Goal: Communication & Community: Ask a question

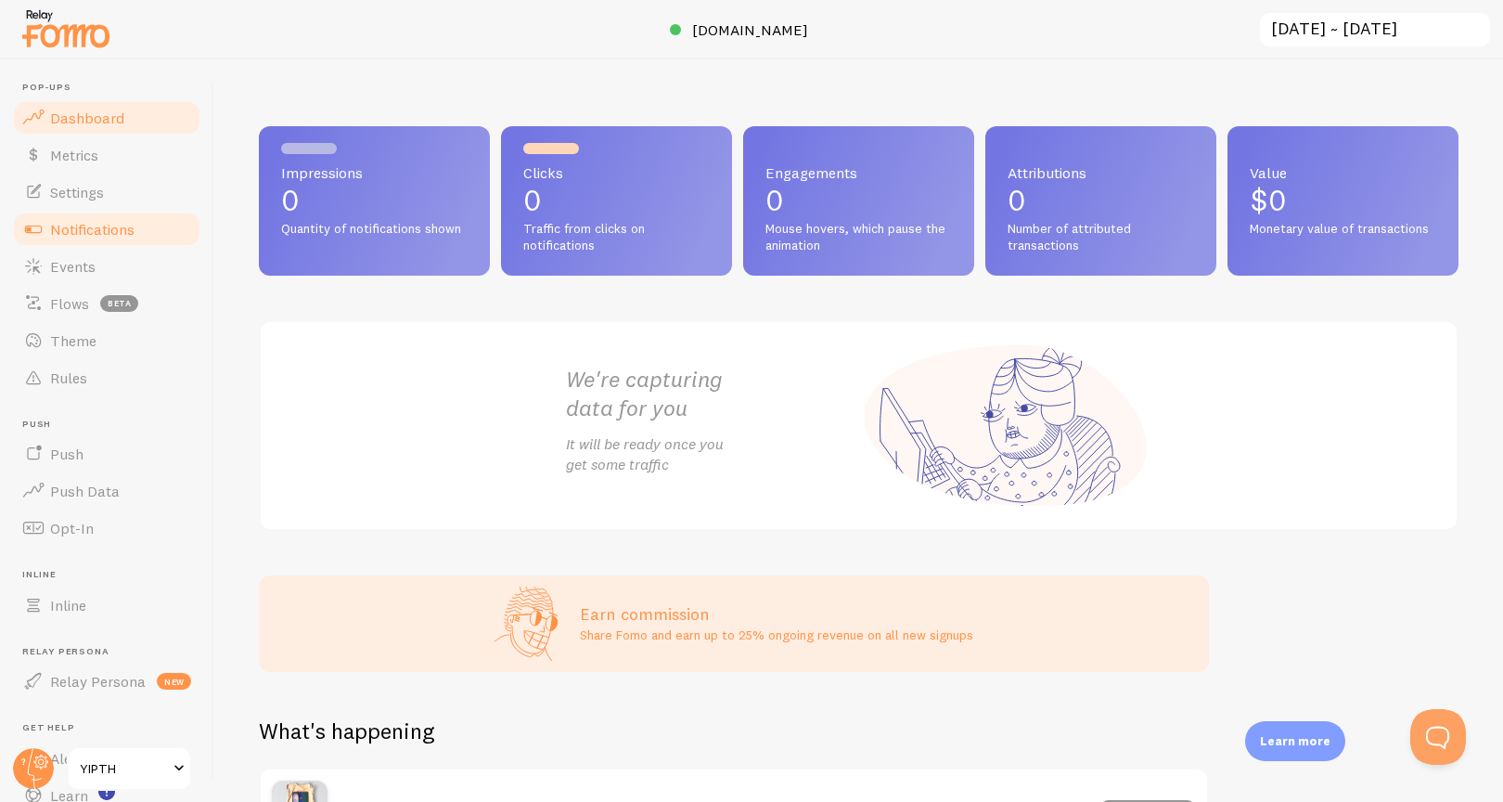
click at [95, 226] on span "Notifications" at bounding box center [92, 229] width 84 height 19
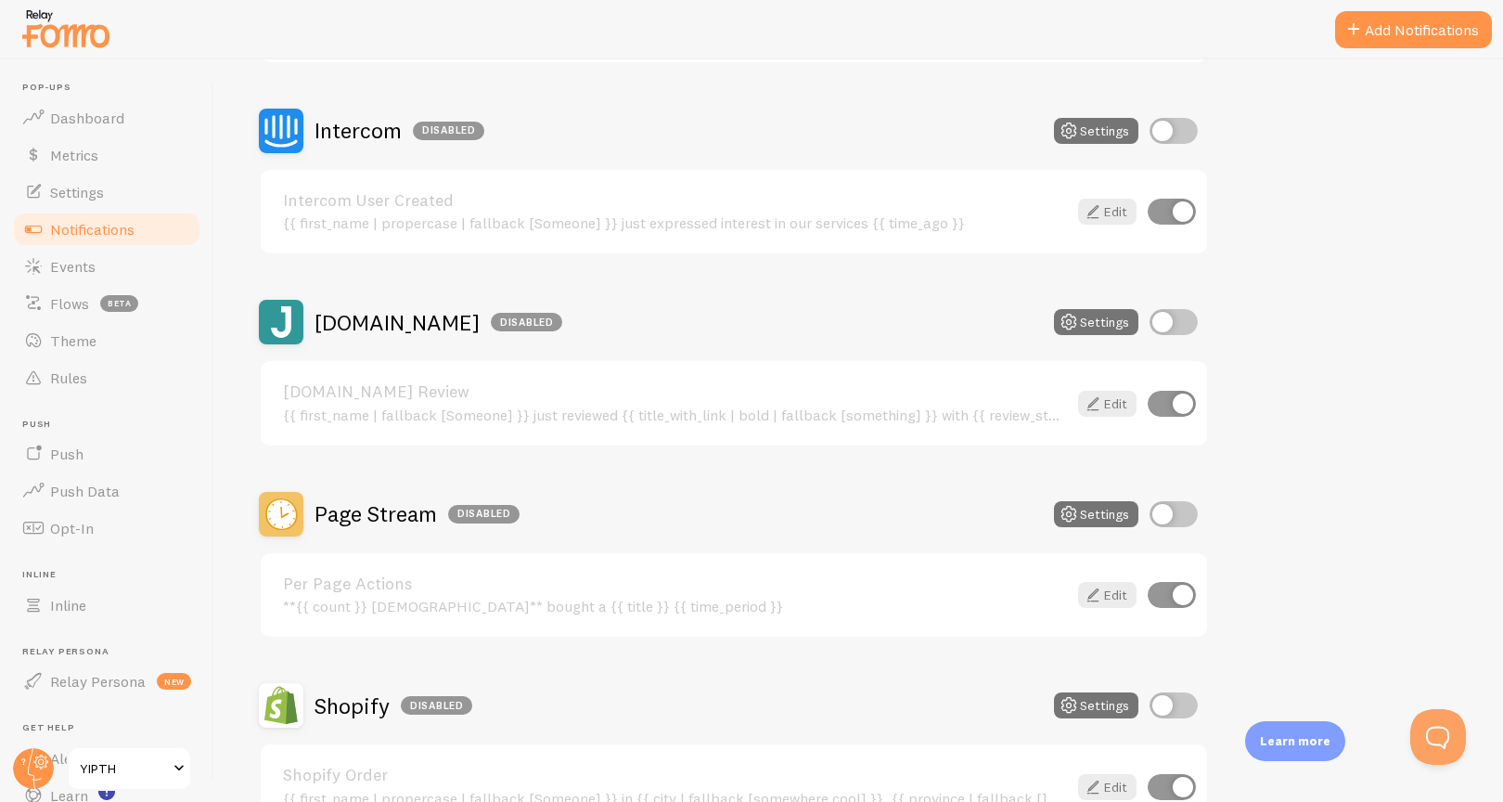
scroll to position [733, 0]
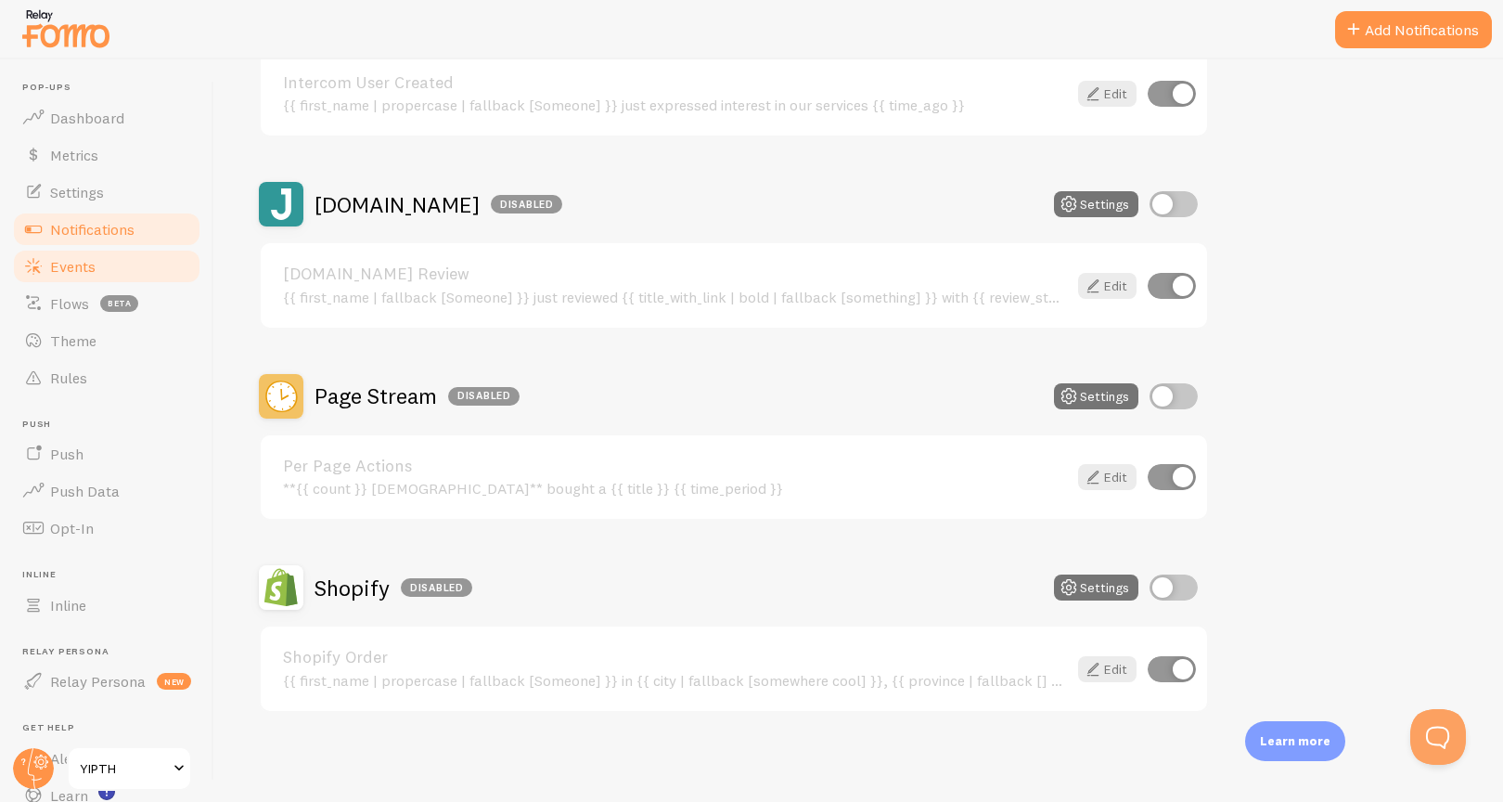
click at [105, 259] on link "Events" at bounding box center [106, 266] width 191 height 37
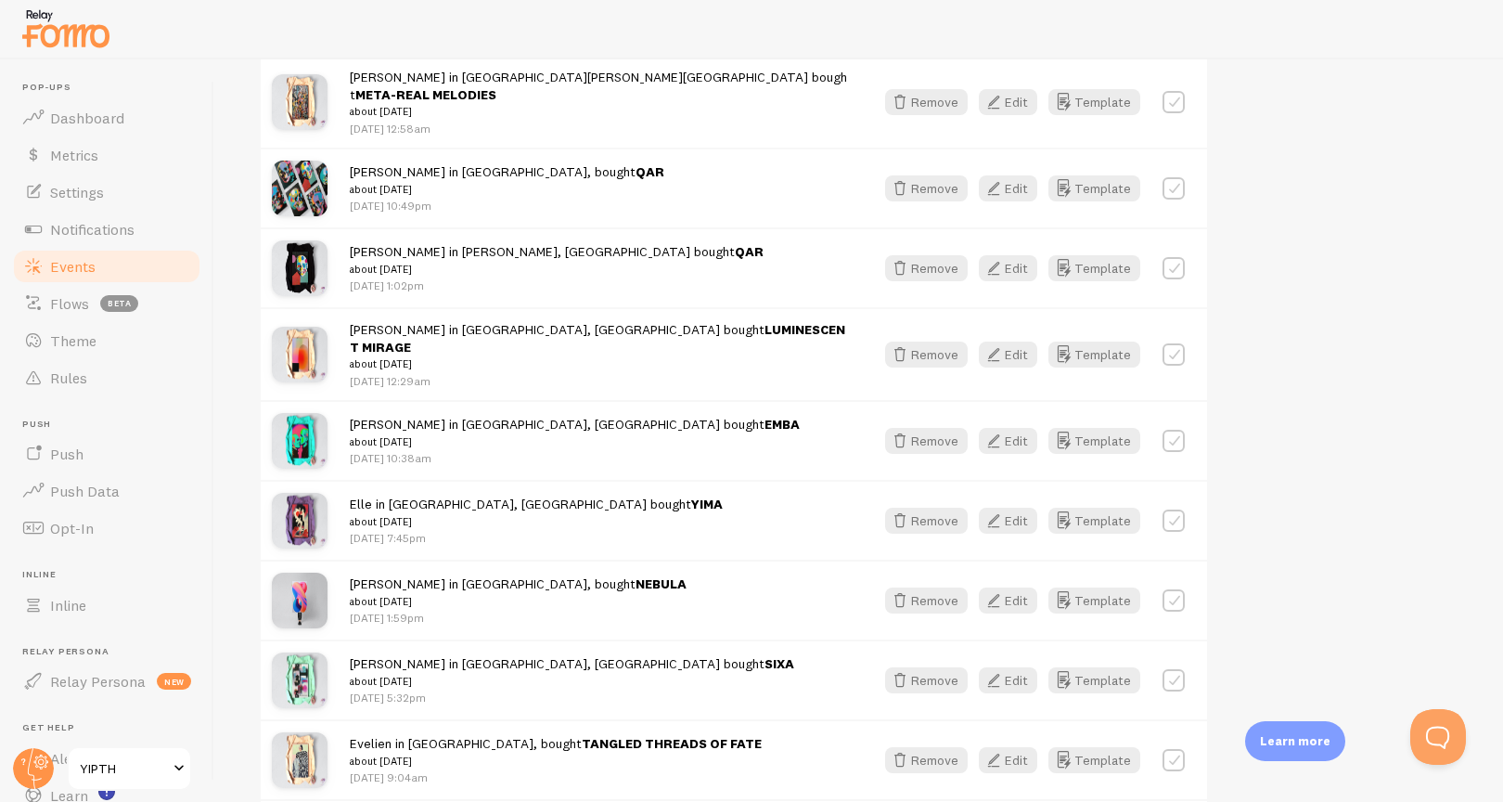
scroll to position [1025, 0]
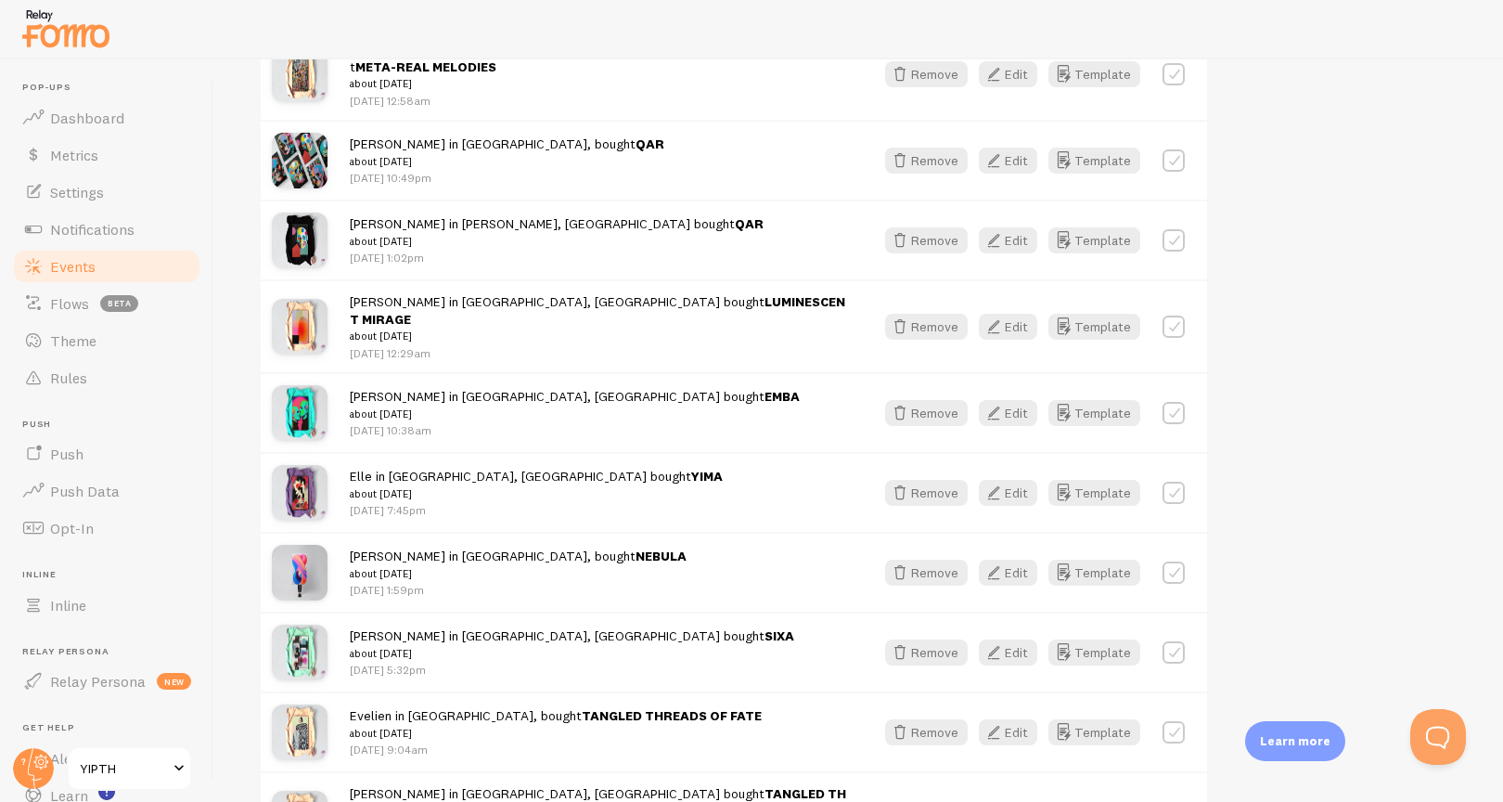
click at [308, 624] on img at bounding box center [300, 652] width 56 height 56
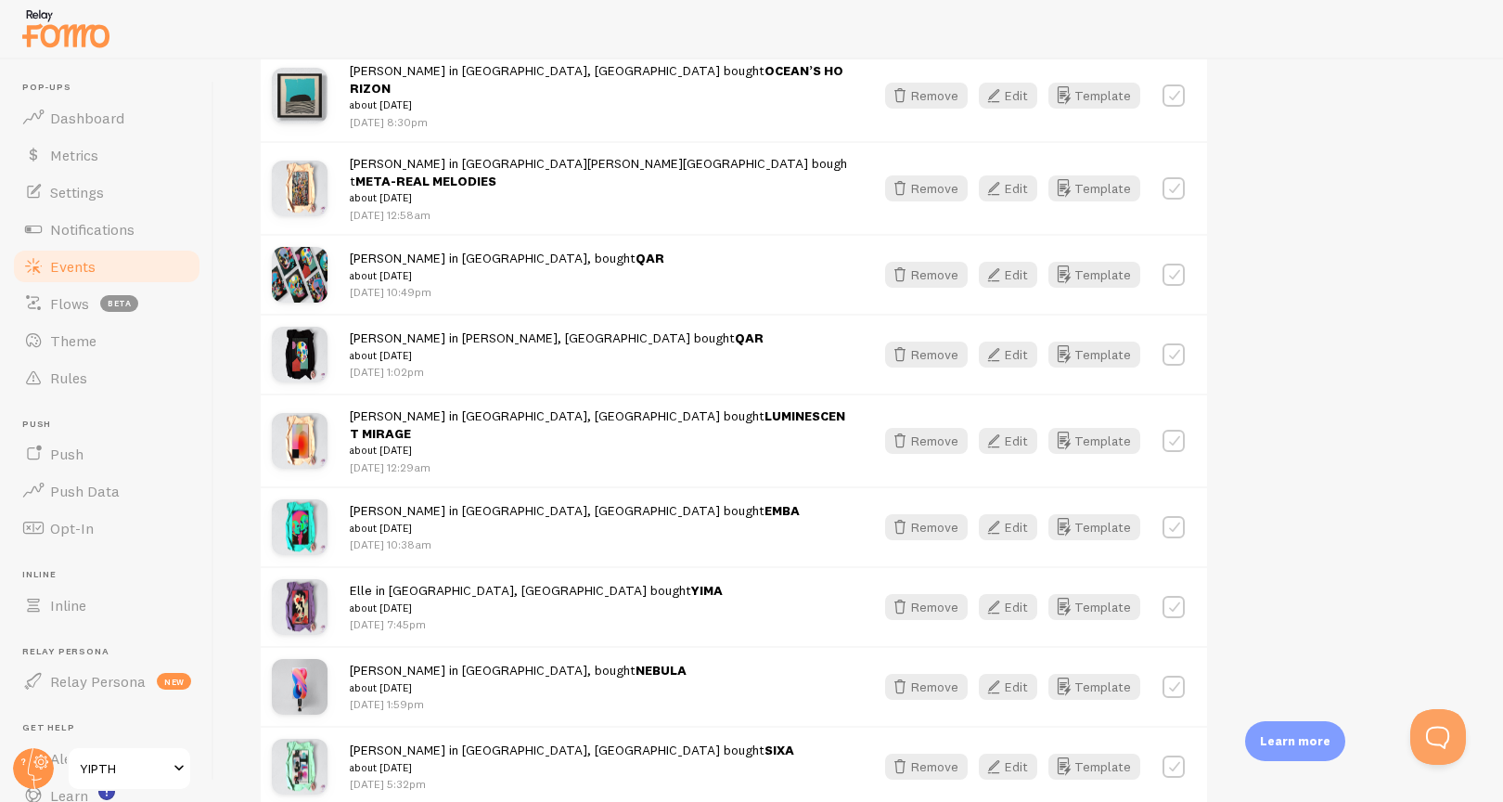
scroll to position [690, 0]
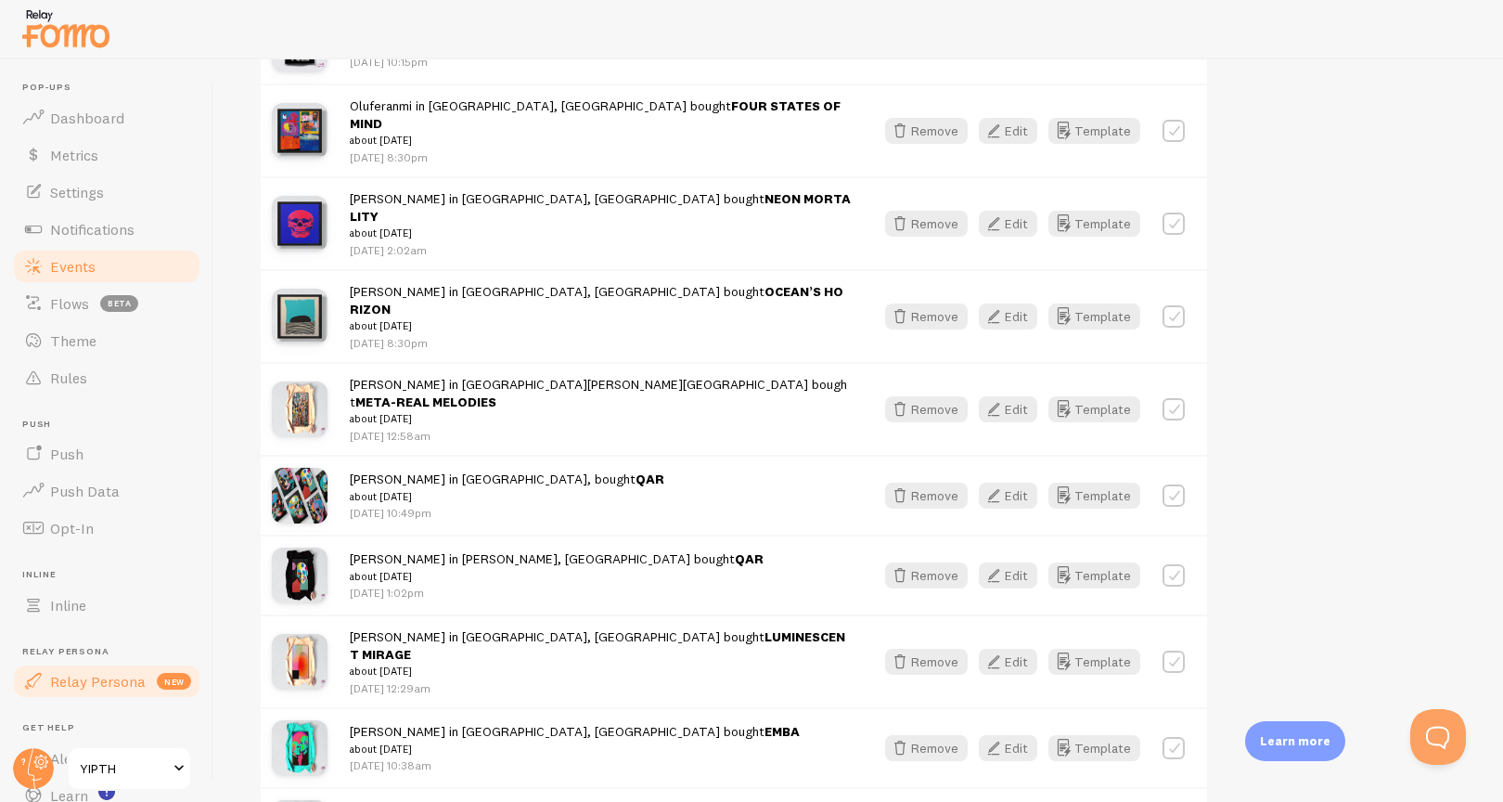
click at [98, 680] on span "Relay Persona" at bounding box center [98, 681] width 96 height 19
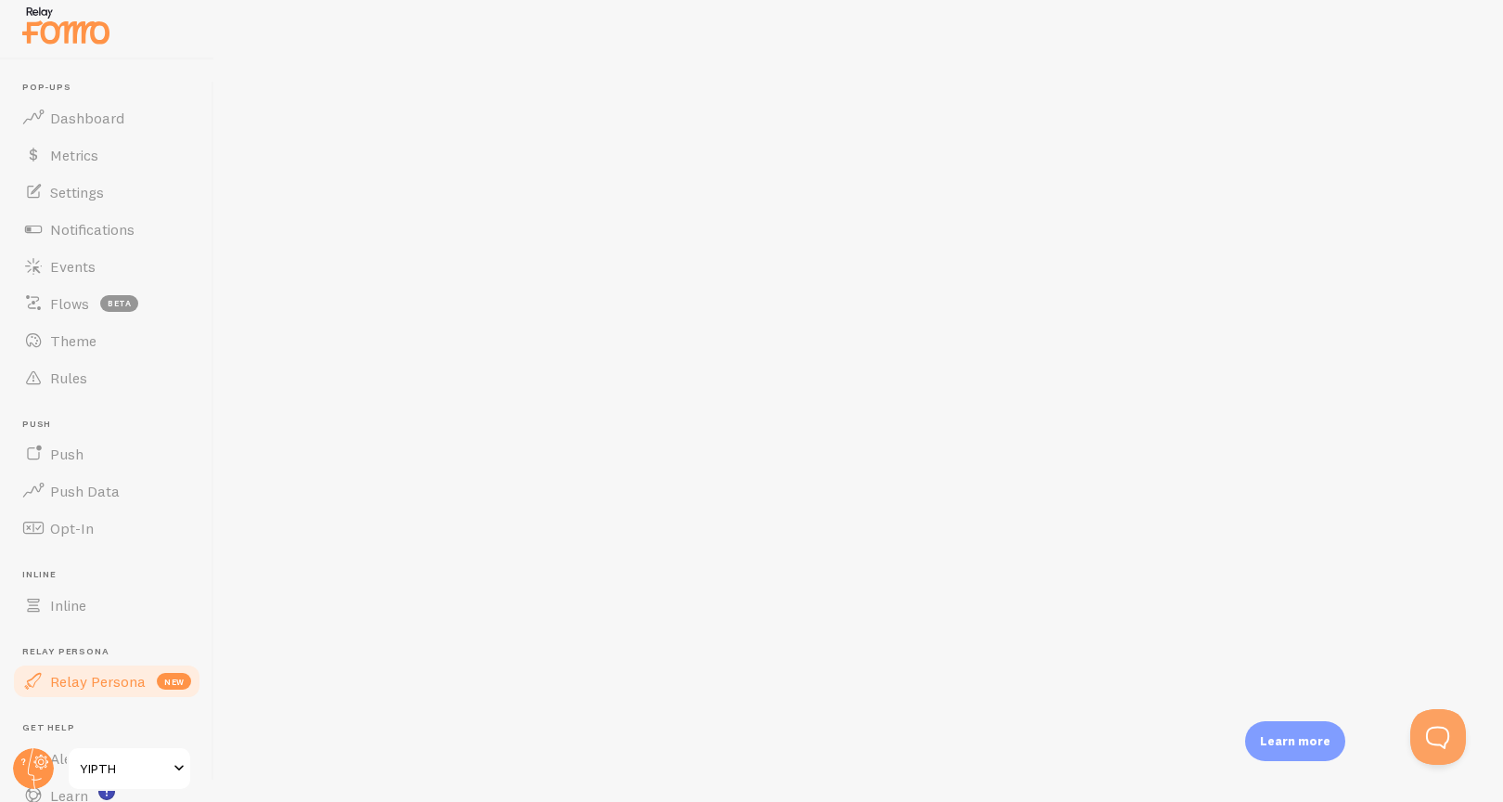
scroll to position [9, 0]
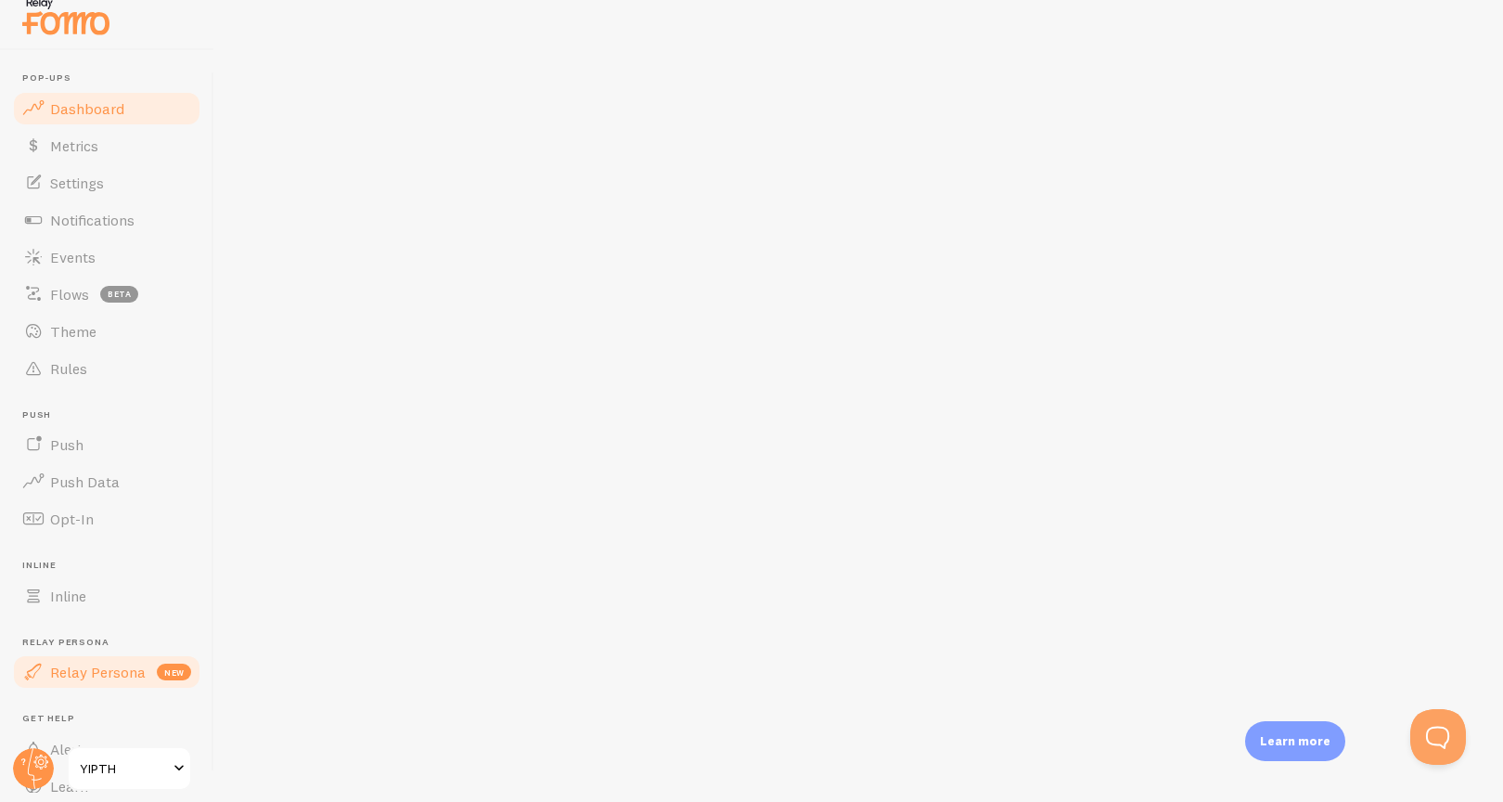
click at [96, 102] on span "Dashboard" at bounding box center [87, 108] width 74 height 19
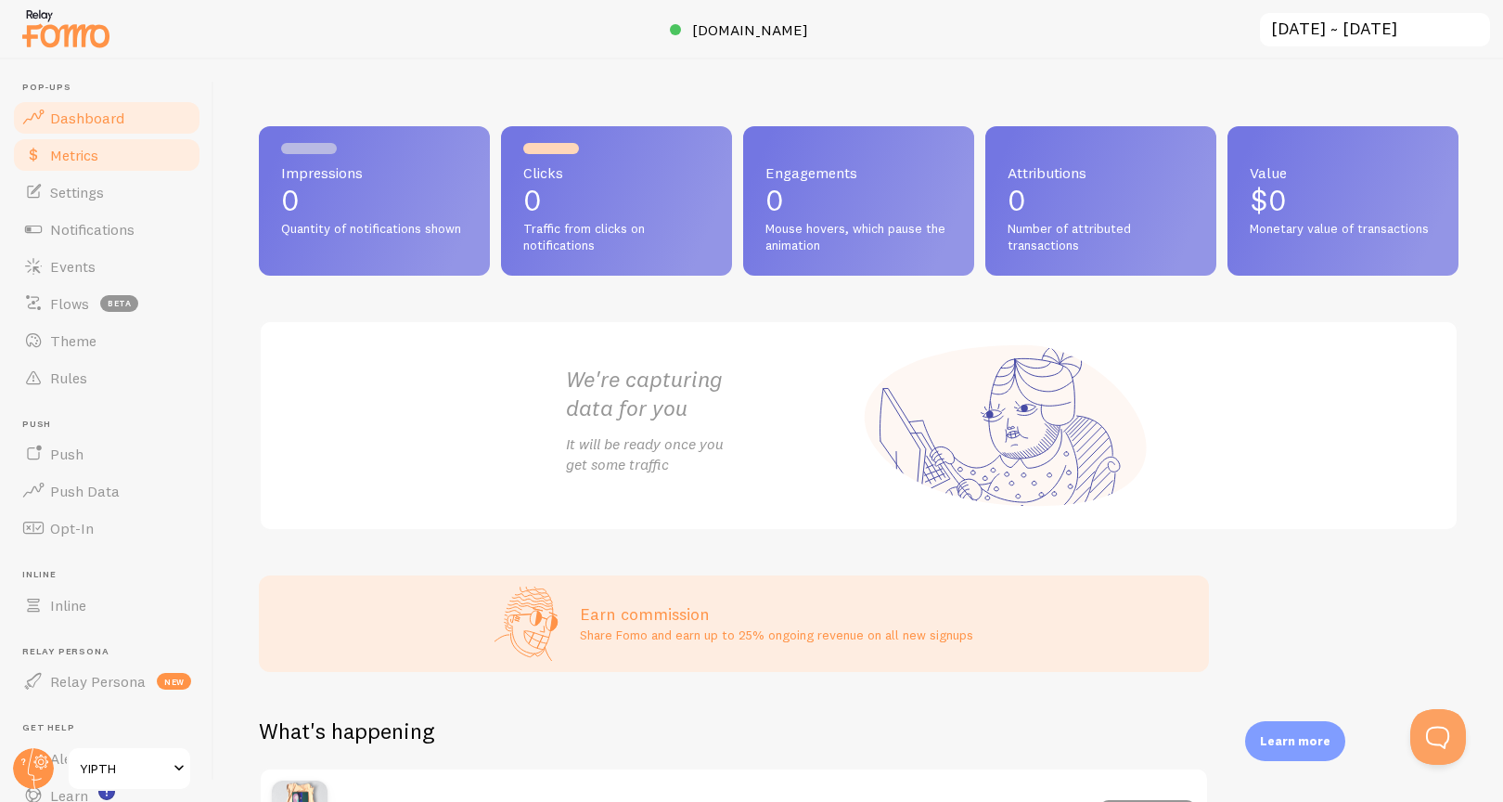
click at [80, 154] on span "Metrics" at bounding box center [74, 155] width 48 height 19
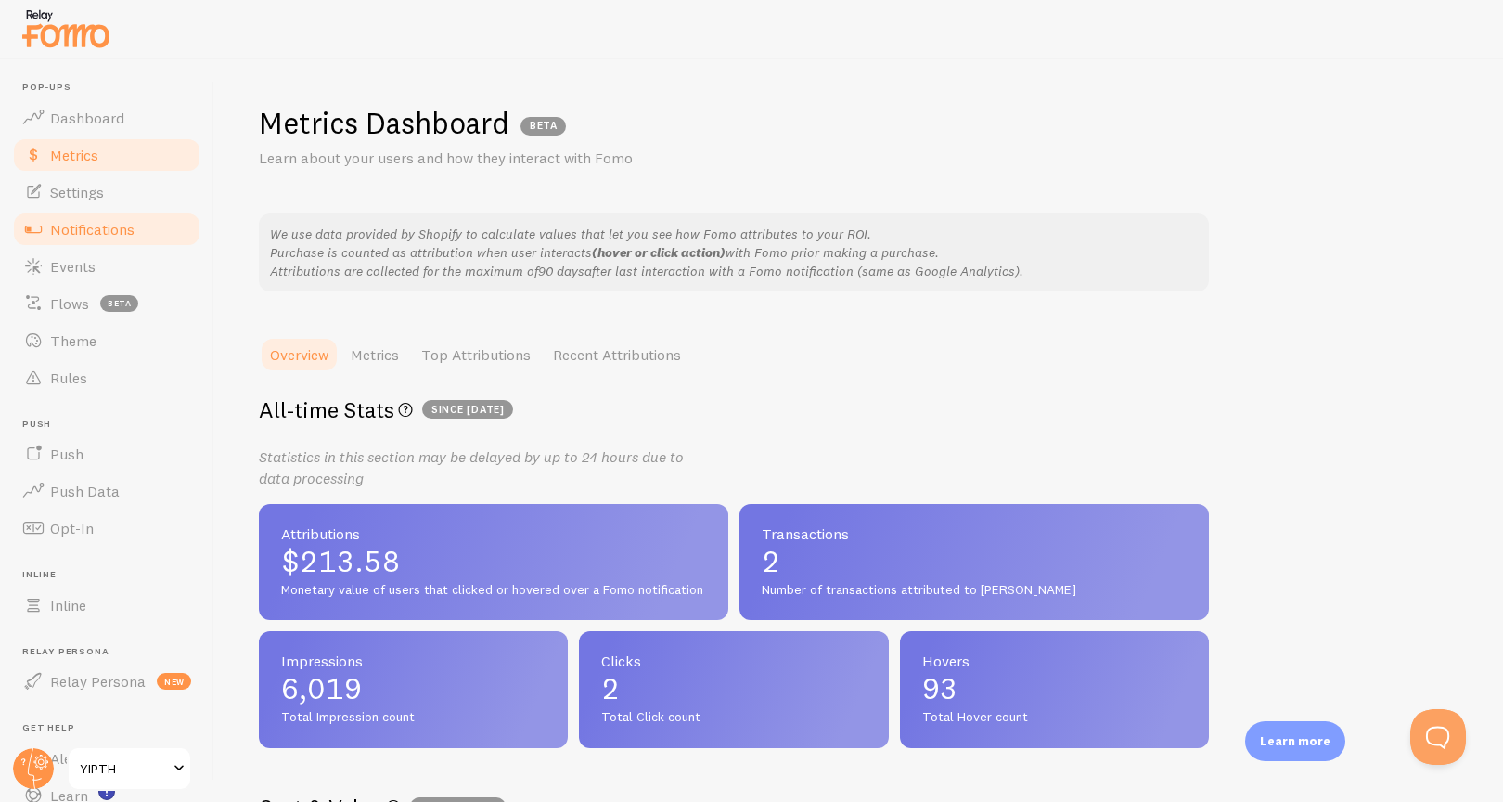
click at [87, 233] on span "Notifications" at bounding box center [92, 229] width 84 height 19
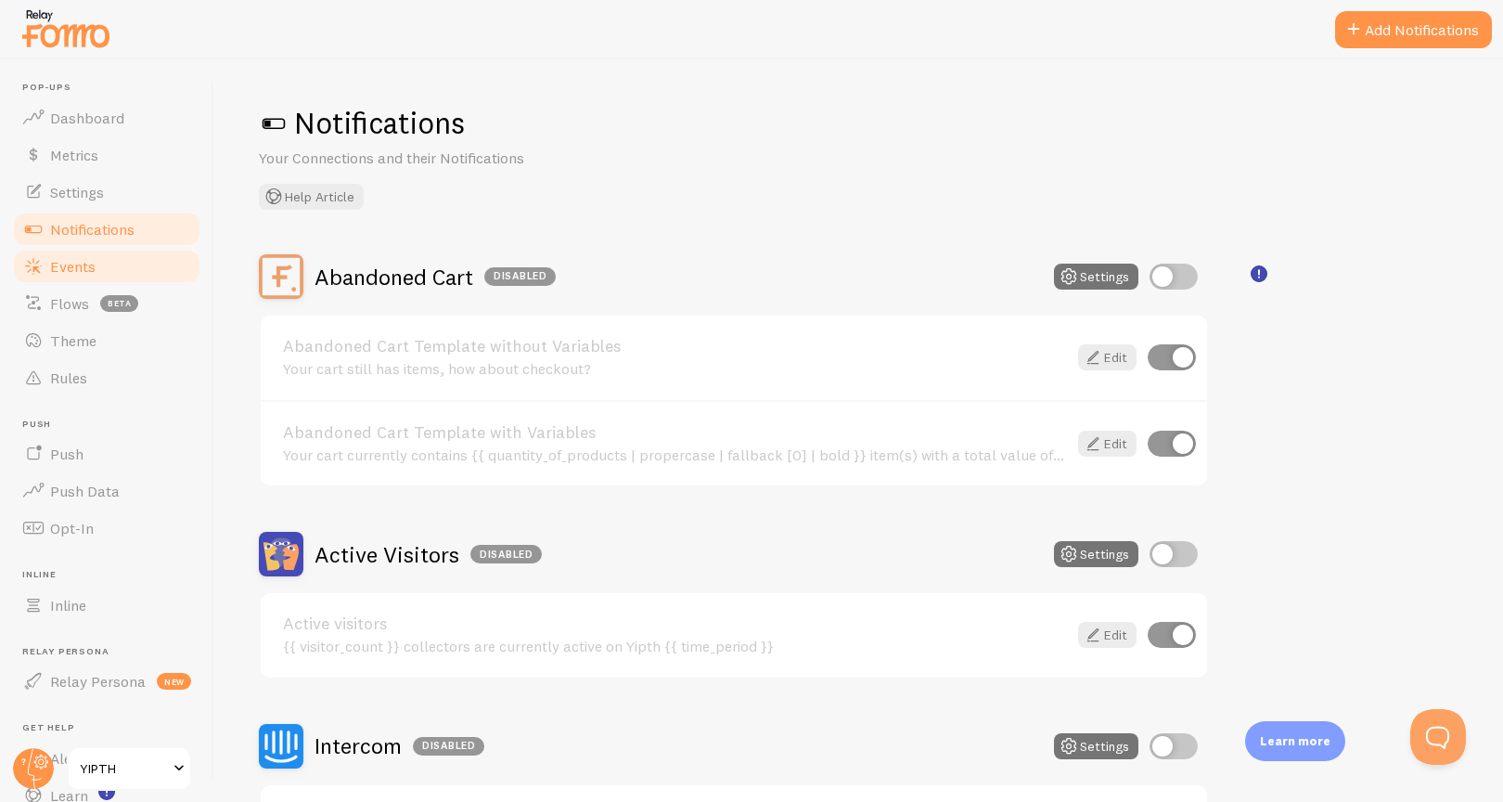
click at [84, 276] on link "Events" at bounding box center [106, 266] width 191 height 37
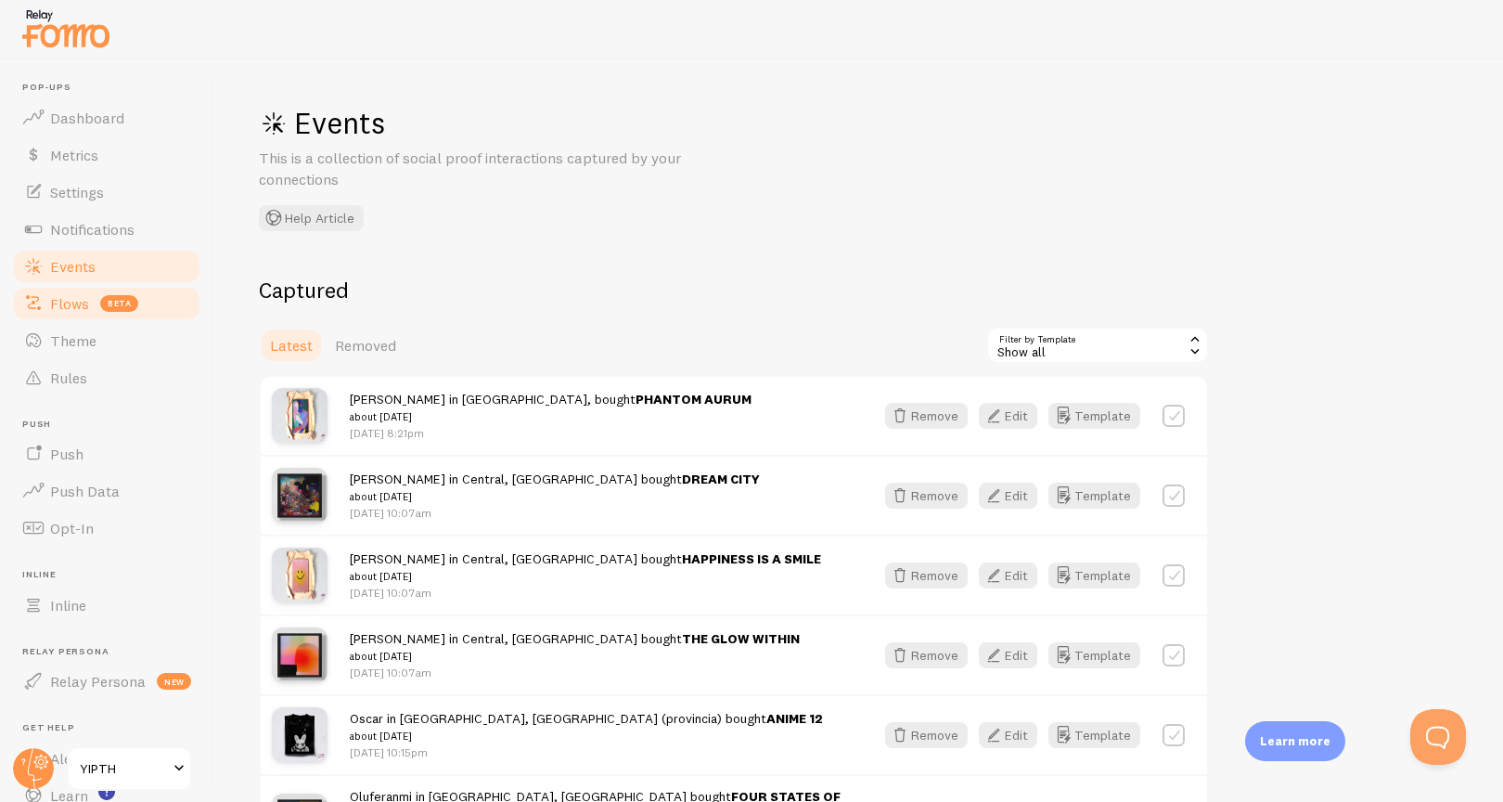
click at [99, 294] on link "Flows beta" at bounding box center [106, 303] width 191 height 37
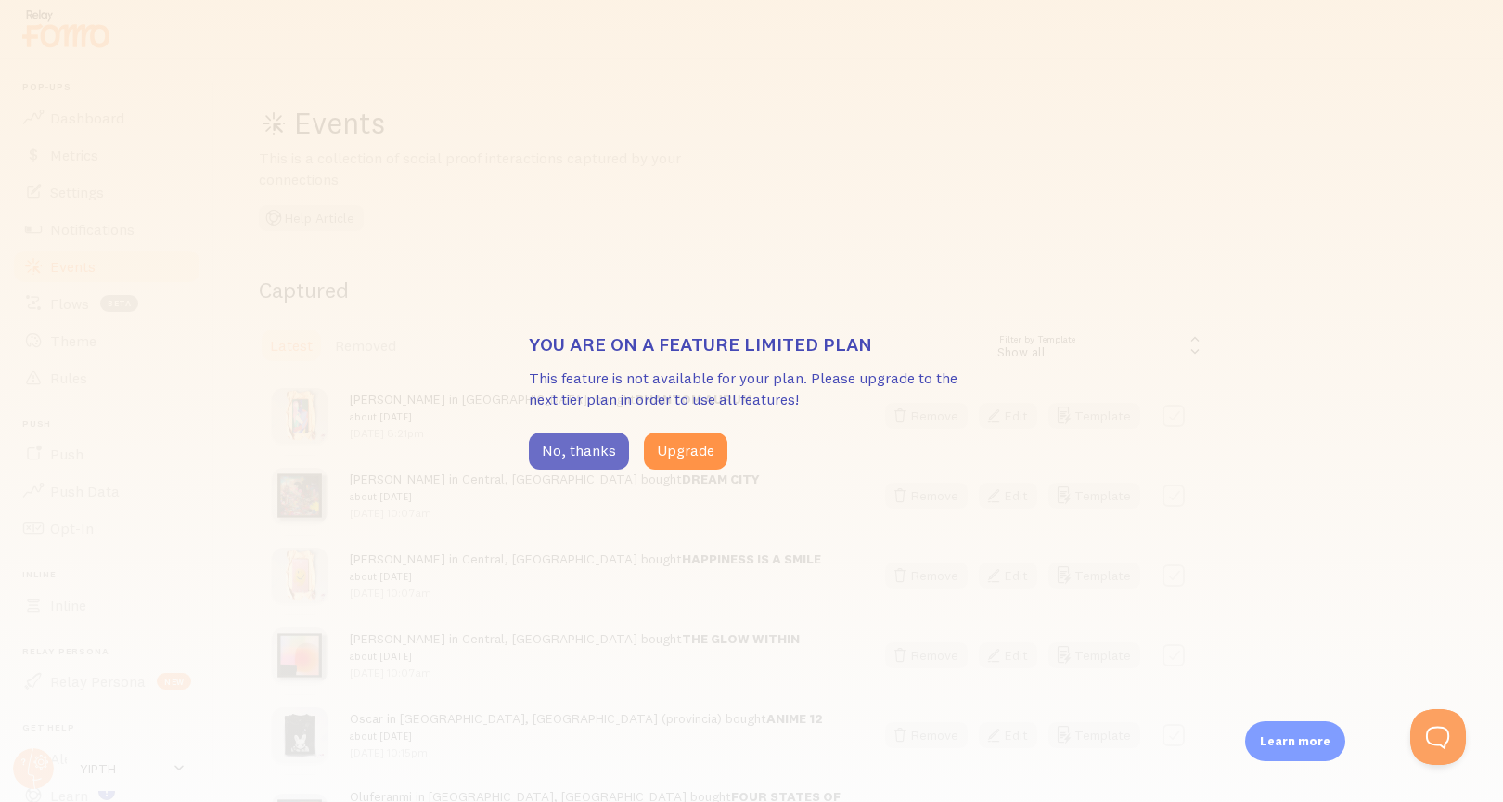
click at [555, 456] on button "No, thanks" at bounding box center [579, 450] width 100 height 37
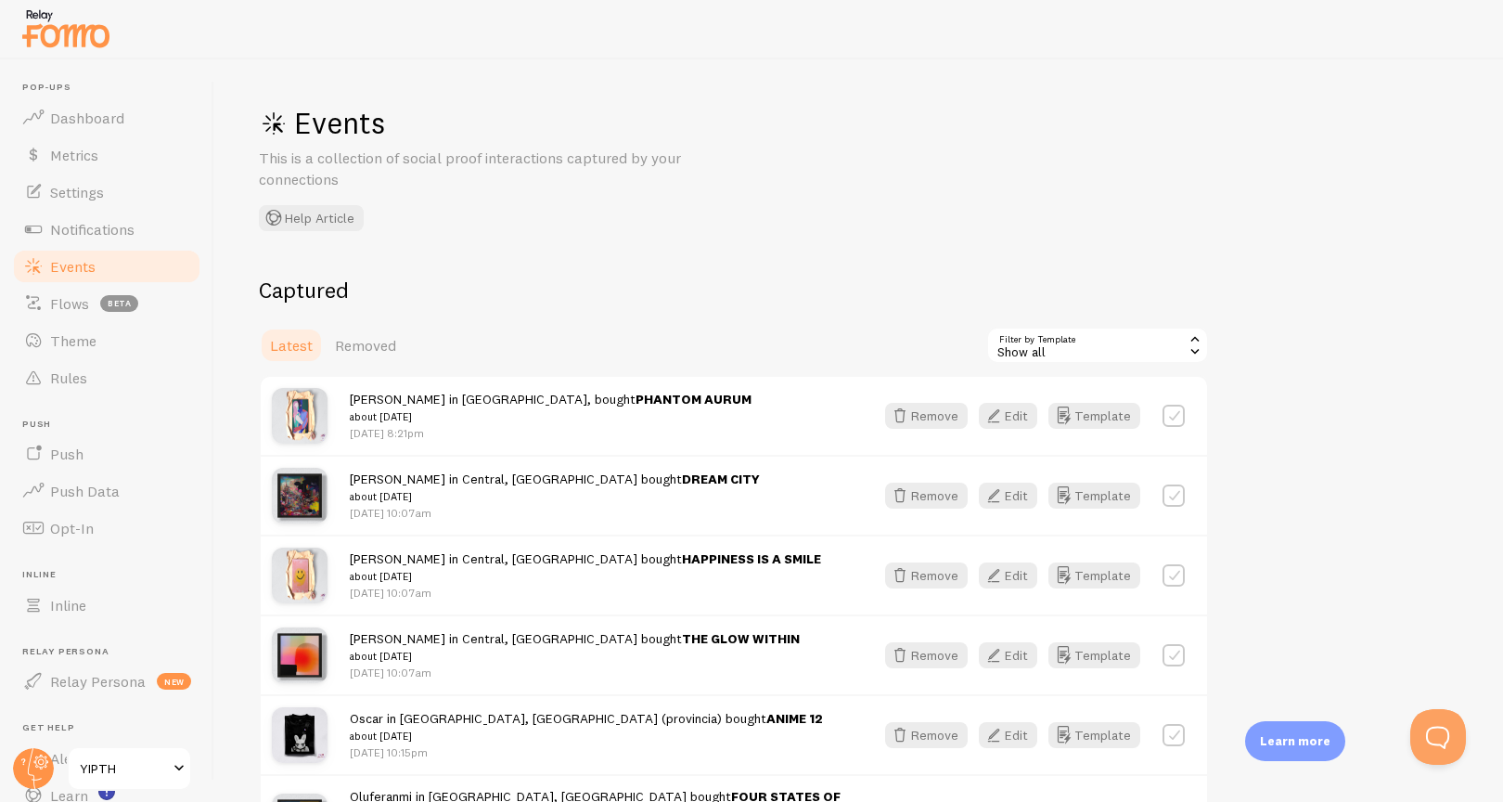
click at [94, 270] on span "Events" at bounding box center [72, 266] width 45 height 19
click at [96, 109] on span "Dashboard" at bounding box center [87, 118] width 74 height 19
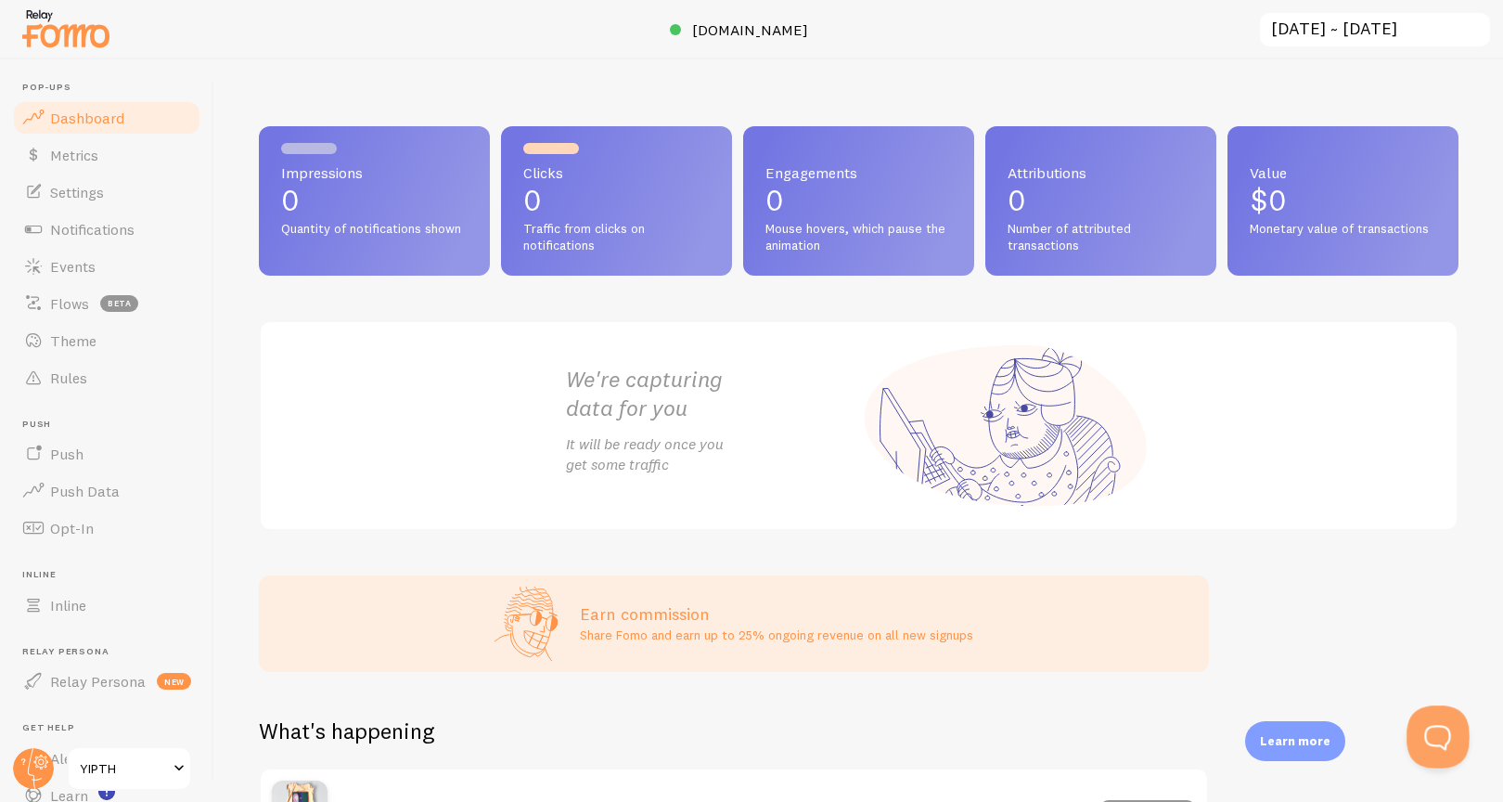
click at [1431, 723] on button "Open Beacon popover" at bounding box center [1435, 733] width 56 height 56
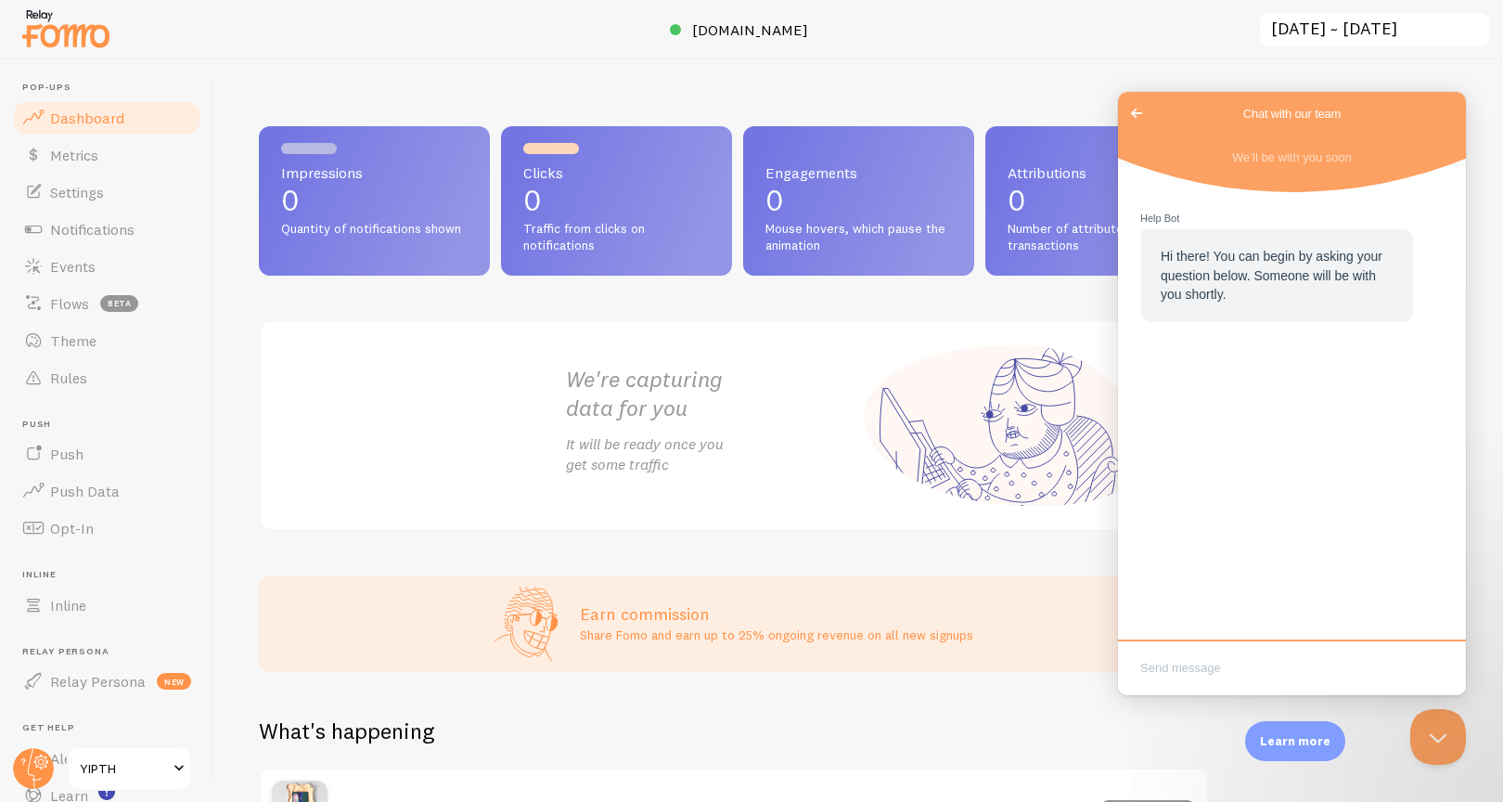
click at [1232, 670] on textarea "Write chat message" at bounding box center [1292, 670] width 341 height 44
type textarea "Hello. Can I set up custom notifications?"
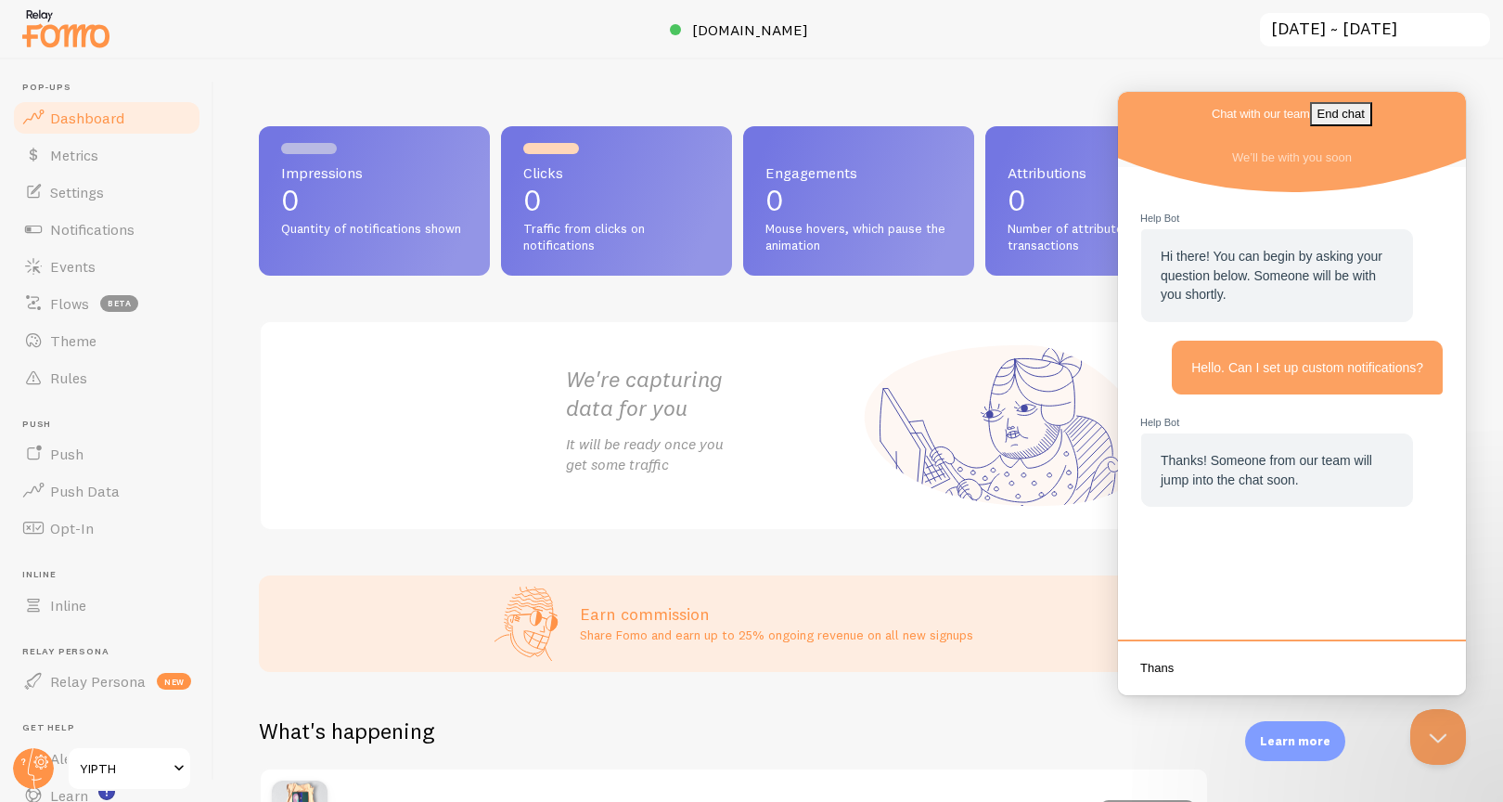
type textarea "Thansk"
type textarea "*Thanks"
